Goal: Task Accomplishment & Management: Manage account settings

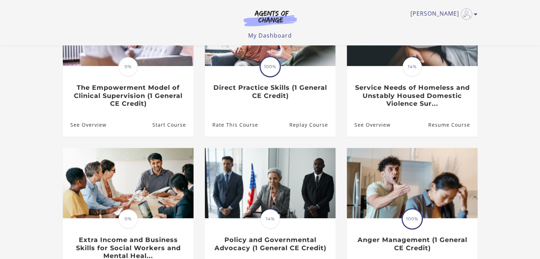
scroll to position [114, 0]
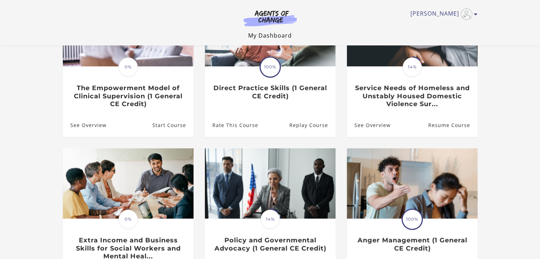
click at [263, 34] on link "My Dashboard" at bounding box center [270, 36] width 44 height 8
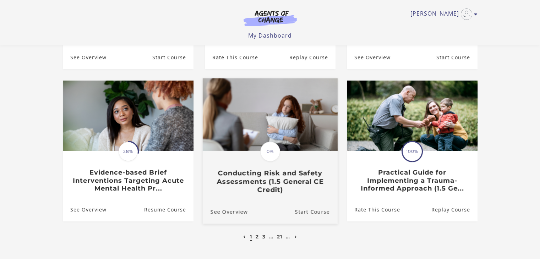
scroll to position [62, 0]
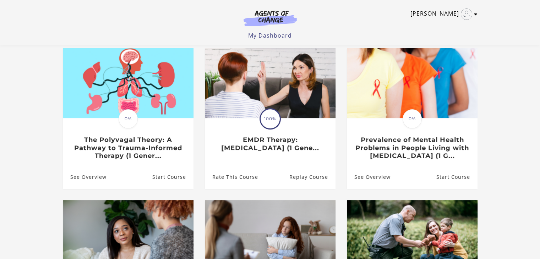
click at [435, 11] on link "[PERSON_NAME]" at bounding box center [442, 14] width 64 height 11
click at [432, 24] on link "My Account" at bounding box center [448, 26] width 62 height 12
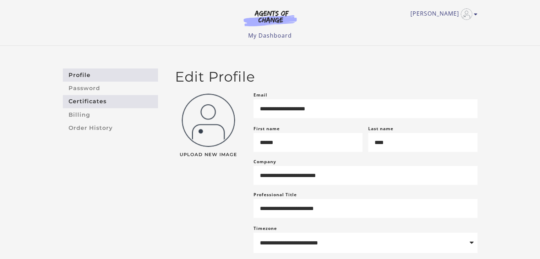
click at [85, 99] on link "Certificates" at bounding box center [110, 101] width 95 height 13
